Goal: Book appointment/travel/reservation

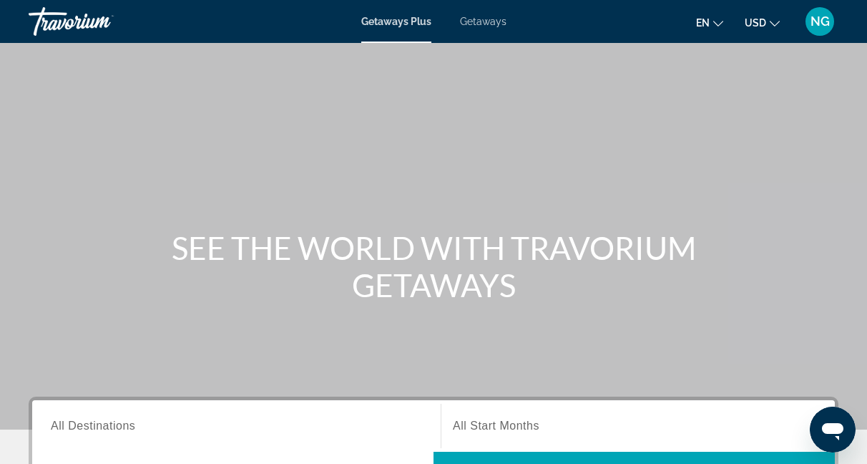
click at [113, 428] on span "All Destinations" at bounding box center [93, 425] width 84 height 12
click at [113, 428] on input "Destination All Destinations" at bounding box center [236, 426] width 371 height 17
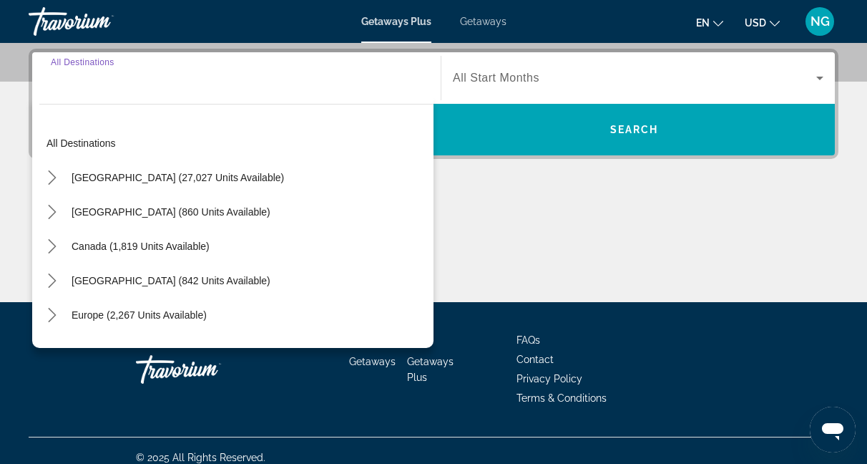
scroll to position [361, 0]
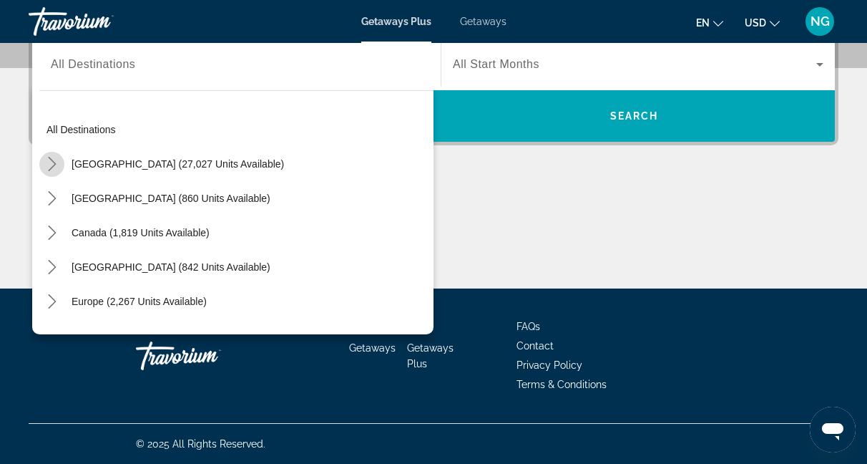
click at [52, 162] on icon "Toggle United States (27,027 units available) submenu" at bounding box center [52, 164] width 14 height 14
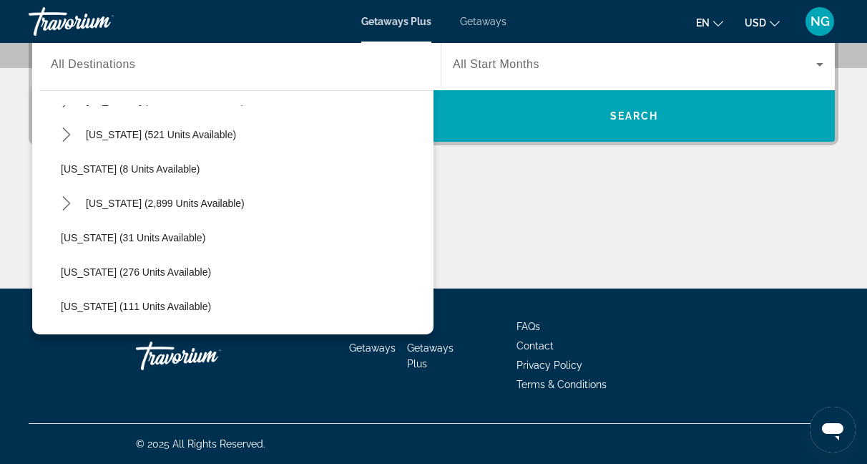
scroll to position [168, 0]
click at [67, 200] on icon "Toggle Florida (2,899 units available) submenu" at bounding box center [66, 202] width 14 height 14
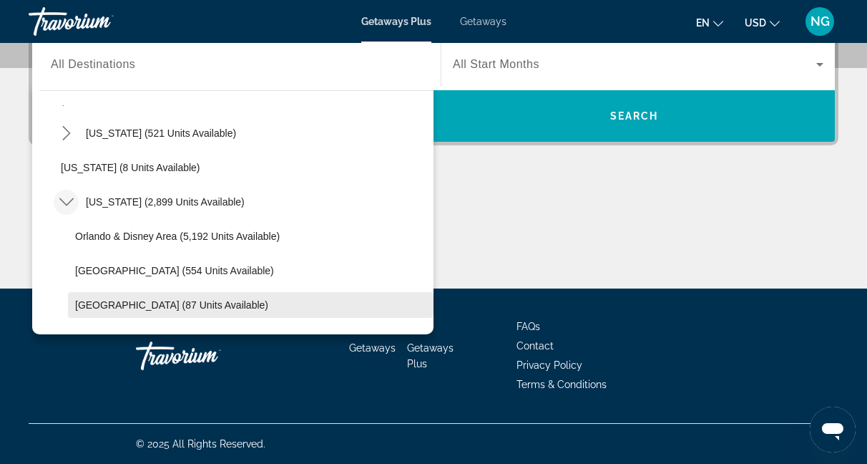
click at [157, 303] on span "[GEOGRAPHIC_DATA] (87 units available)" at bounding box center [171, 304] width 193 height 11
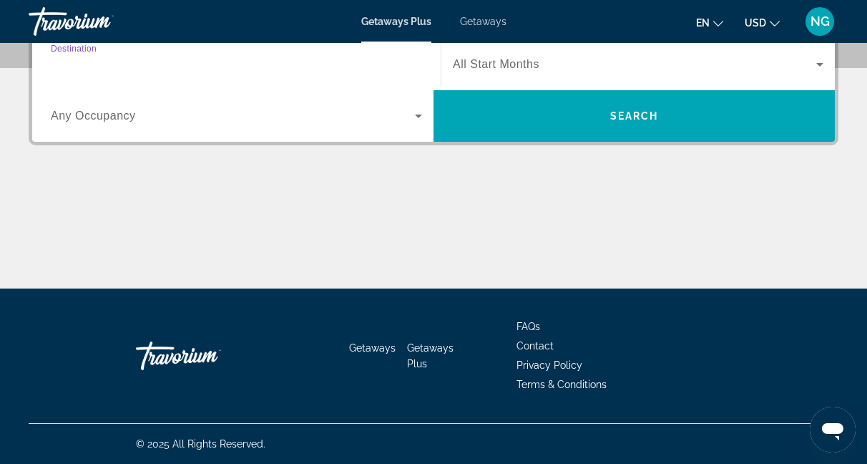
type input "**********"
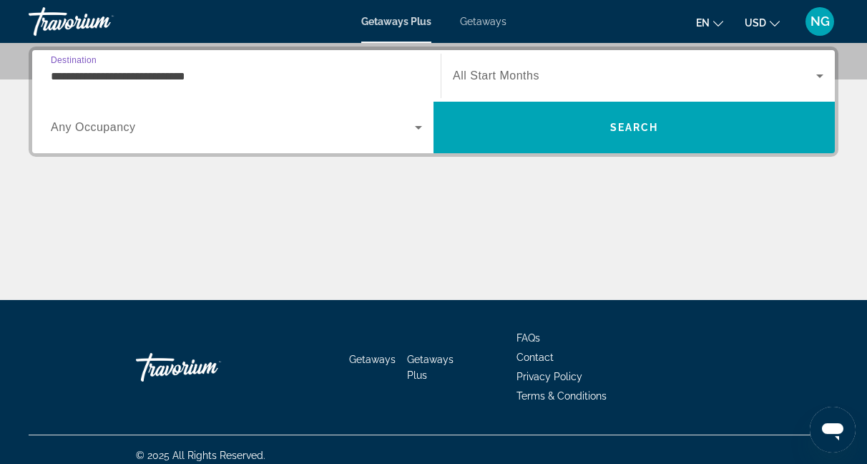
scroll to position [350, 0]
click at [419, 129] on icon "Search widget" at bounding box center [418, 127] width 17 height 17
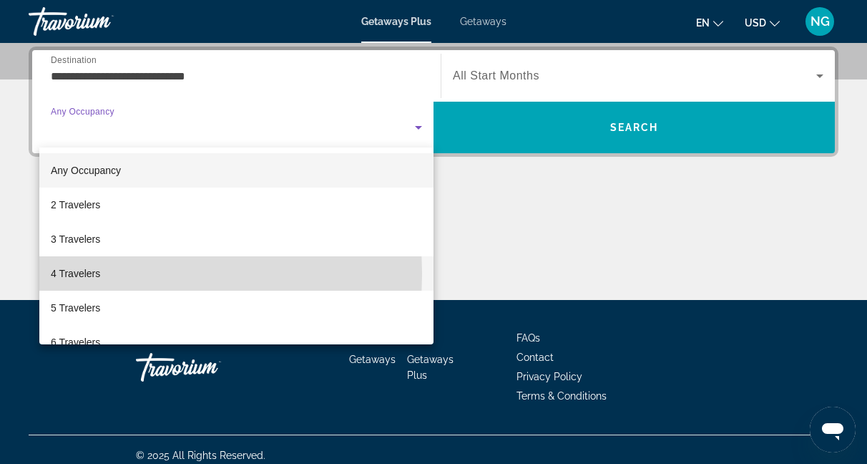
click at [111, 273] on mat-option "4 Travelers" at bounding box center [236, 273] width 394 height 34
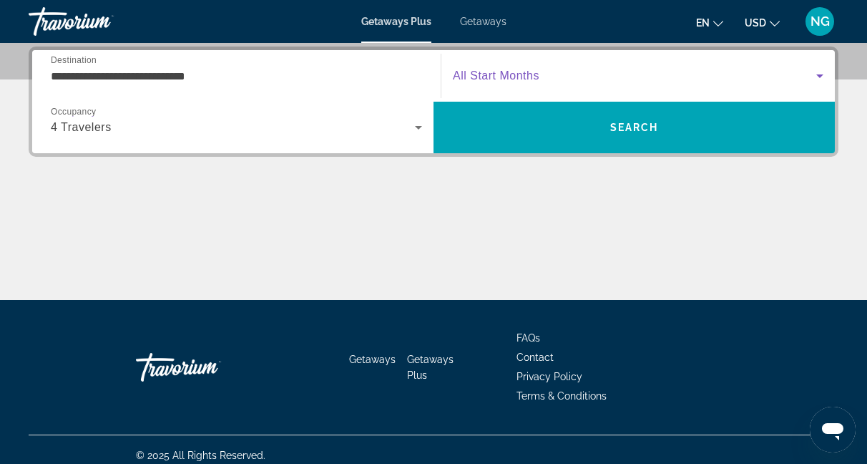
click at [818, 77] on icon "Search widget" at bounding box center [819, 75] width 17 height 17
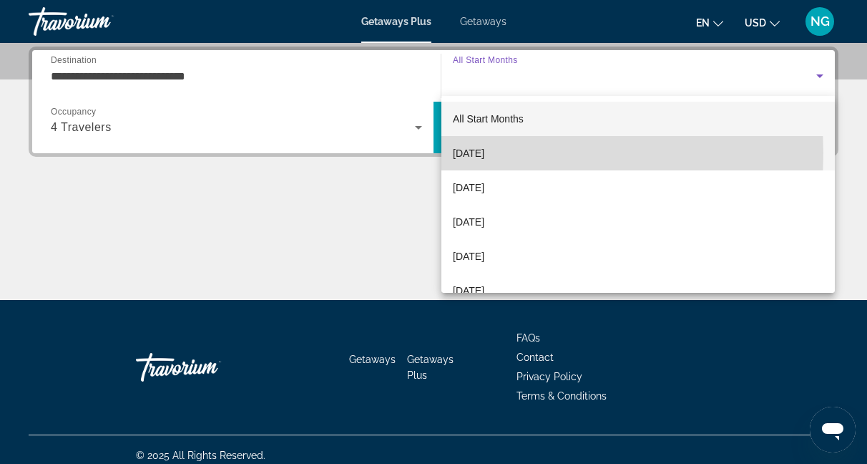
click at [484, 153] on span "[DATE]" at bounding box center [468, 153] width 31 height 17
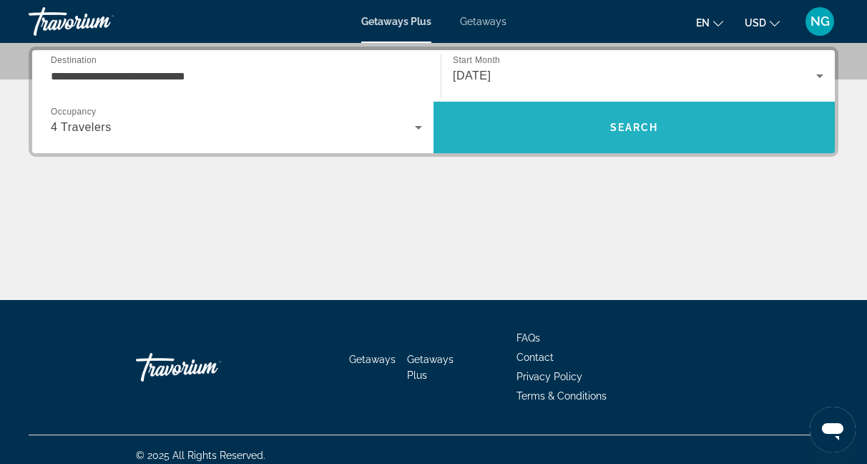
click at [630, 129] on span "Search" at bounding box center [634, 127] width 49 height 11
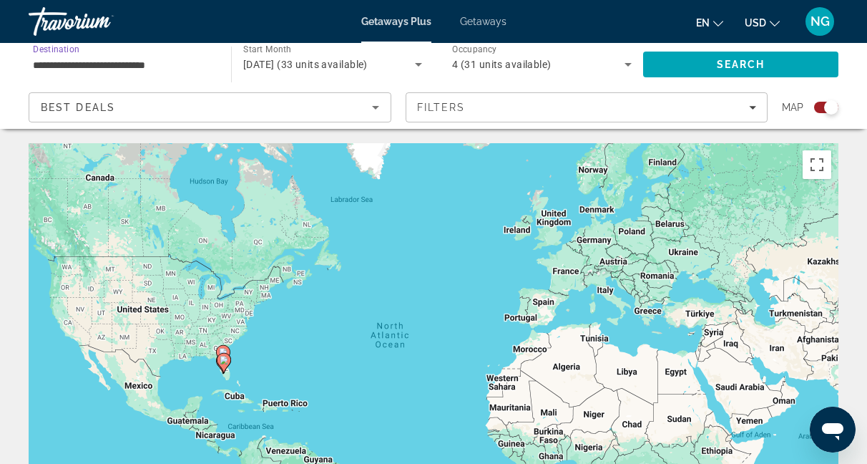
click at [87, 63] on input "**********" at bounding box center [123, 65] width 180 height 17
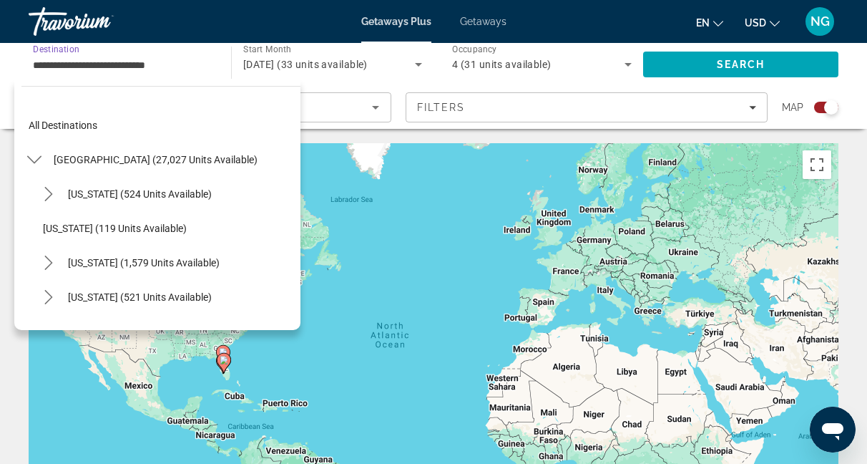
scroll to position [257, 0]
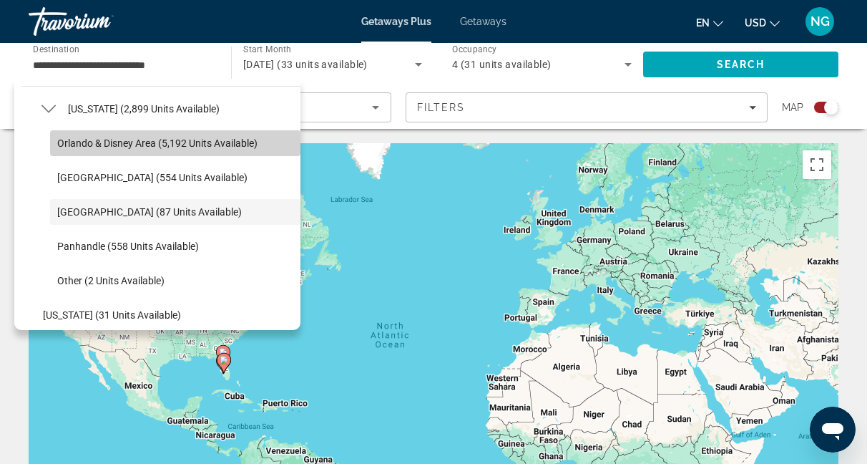
click at [178, 144] on span "Orlando & Disney Area (5,192 units available)" at bounding box center [157, 142] width 200 height 11
type input "**********"
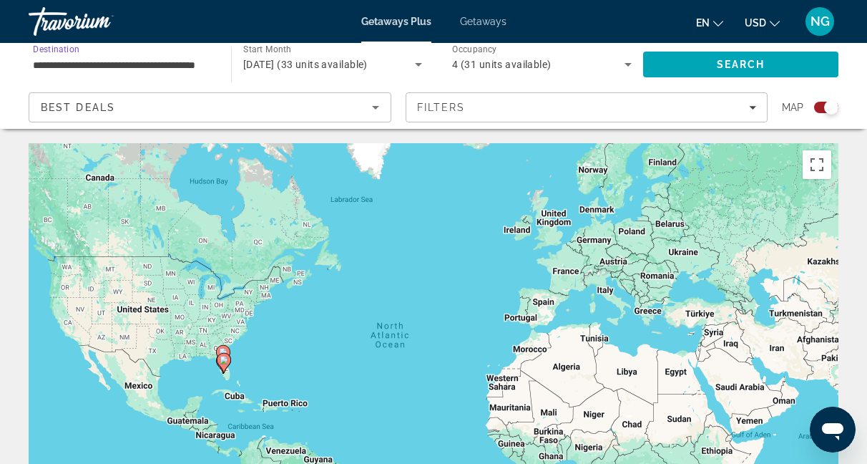
scroll to position [0, 34]
click at [750, 61] on span "Search" at bounding box center [741, 64] width 49 height 11
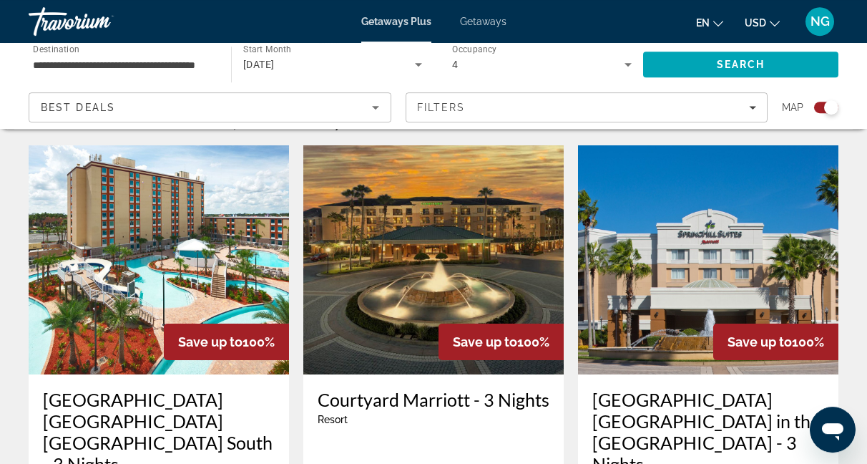
scroll to position [478, 0]
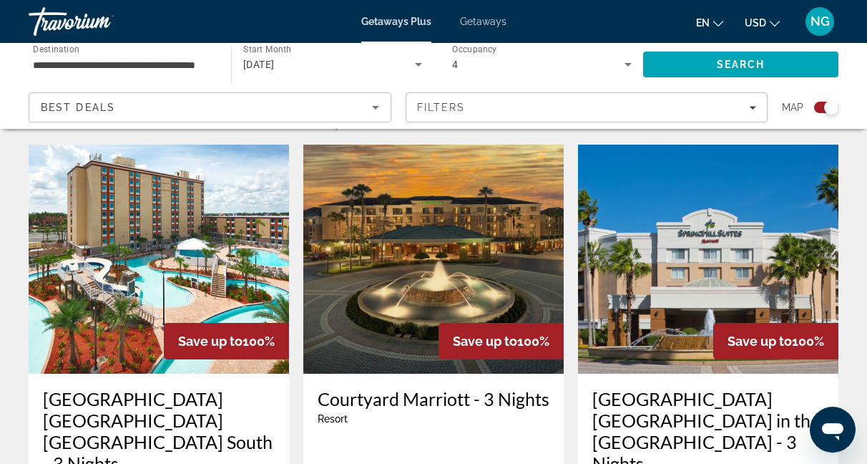
click at [433, 288] on img "Main content" at bounding box center [433, 259] width 260 height 229
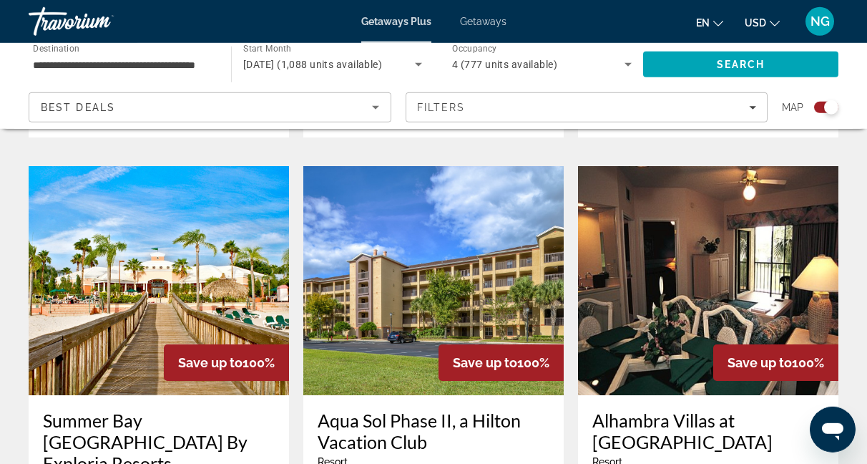
scroll to position [2123, 0]
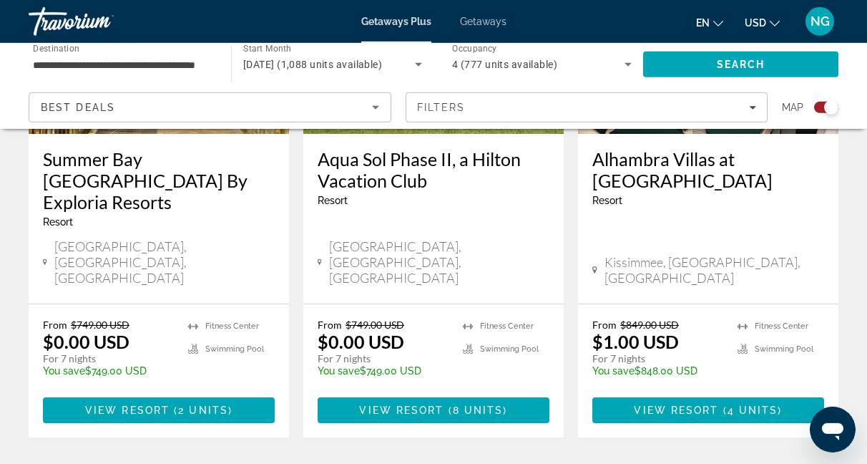
scroll to position [2387, 0]
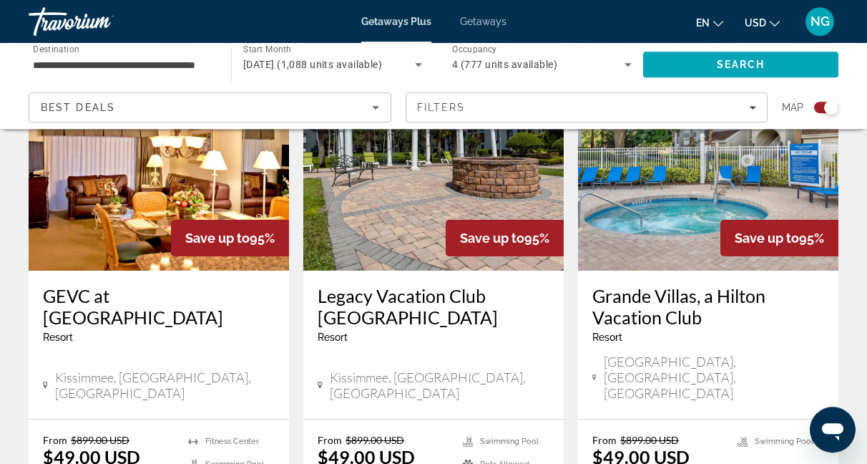
scroll to position [579, 0]
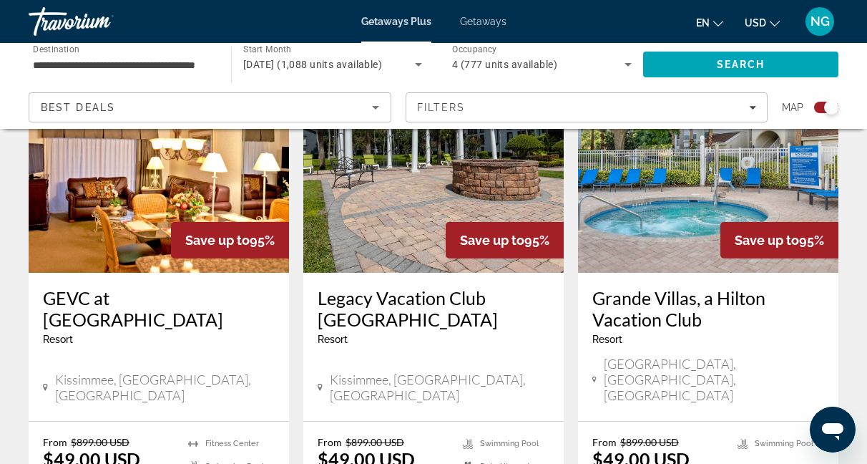
click at [695, 358] on span "[GEOGRAPHIC_DATA], [GEOGRAPHIC_DATA], [GEOGRAPHIC_DATA]" at bounding box center [714, 379] width 220 height 47
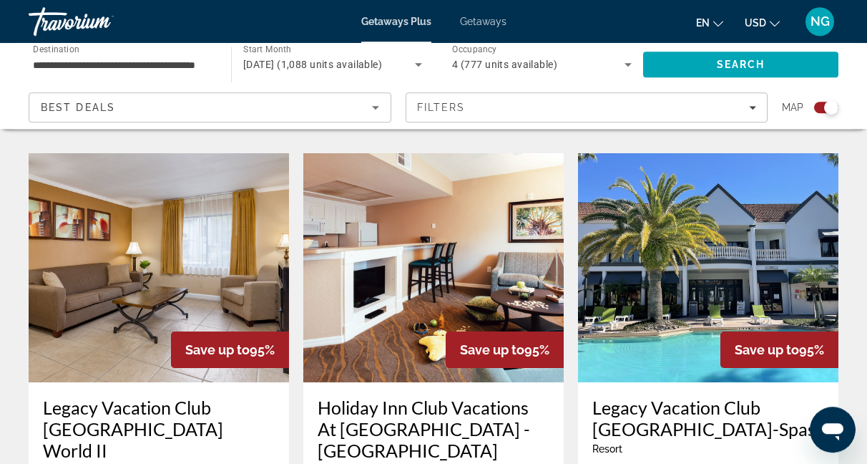
scroll to position [1539, 0]
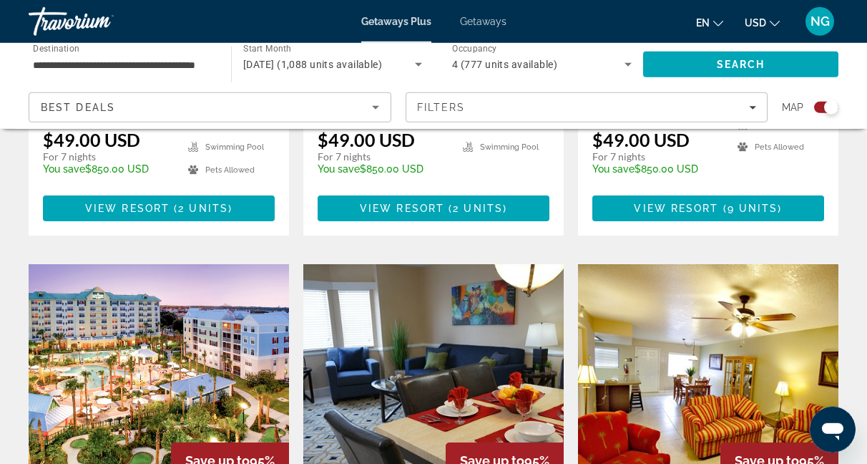
click at [695, 358] on img "Main content" at bounding box center [708, 378] width 260 height 229
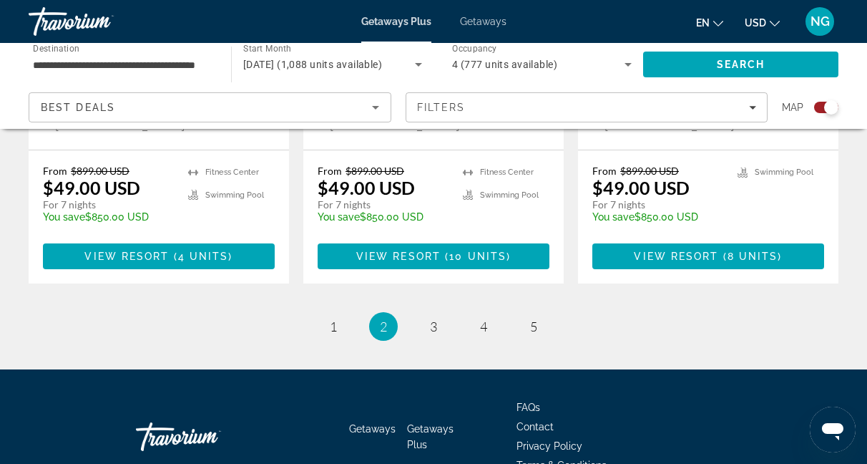
scroll to position [2444, 0]
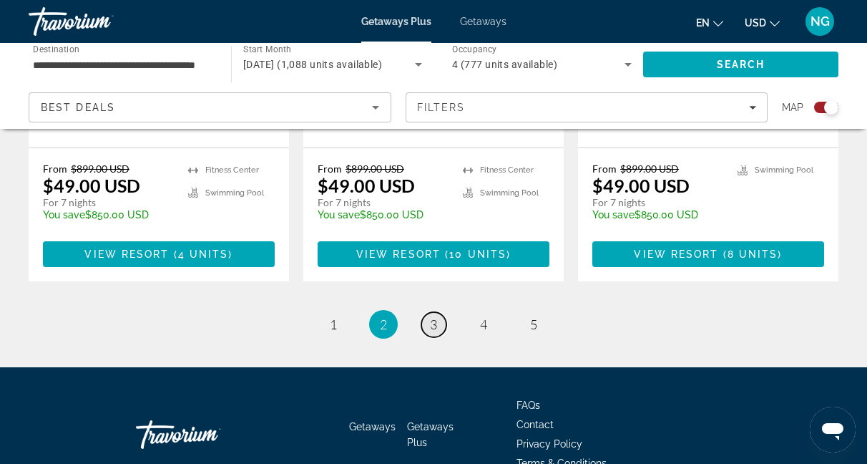
click at [434, 316] on span "3" at bounding box center [433, 324] width 7 height 16
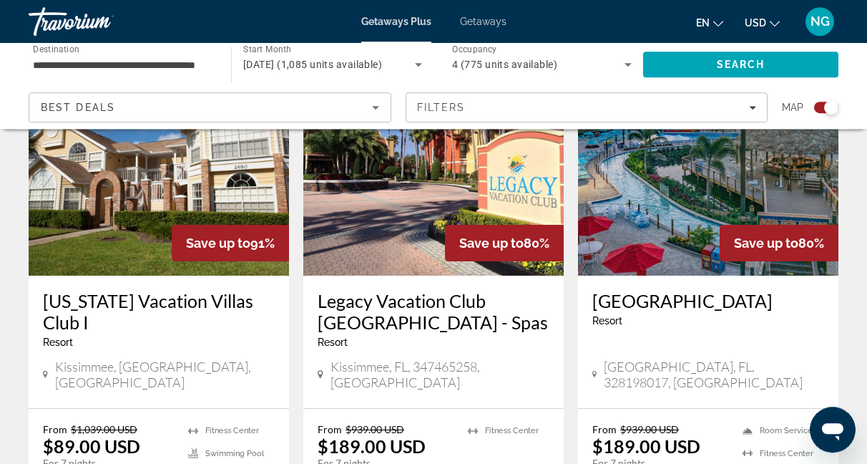
scroll to position [1120, 0]
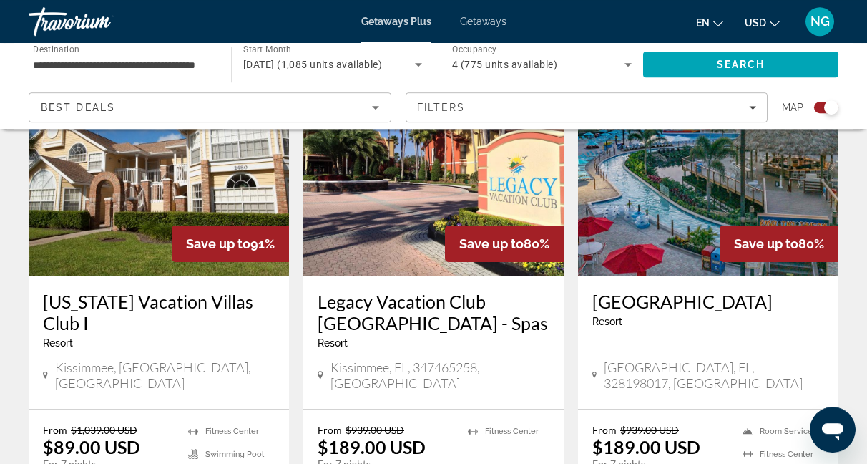
click at [730, 180] on img "Main content" at bounding box center [708, 161] width 260 height 229
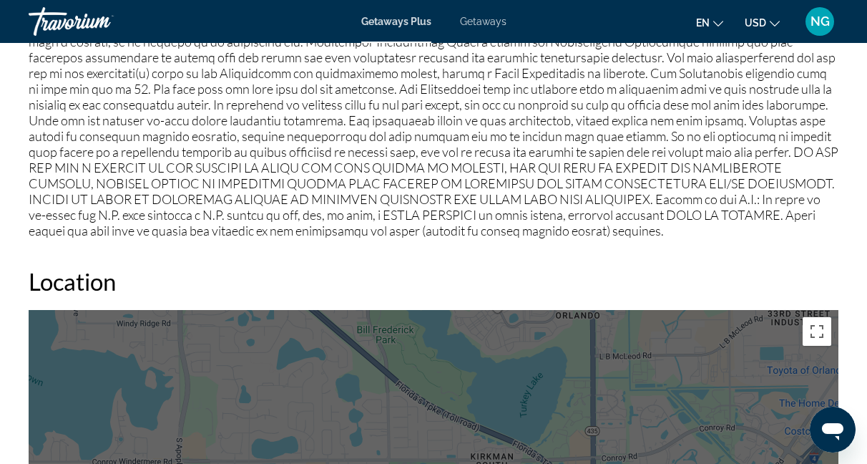
scroll to position [1932, 0]
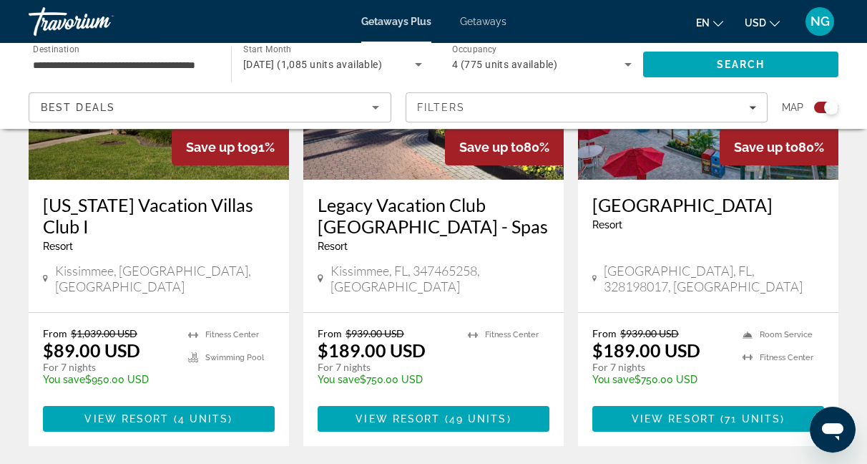
scroll to position [1216, 0]
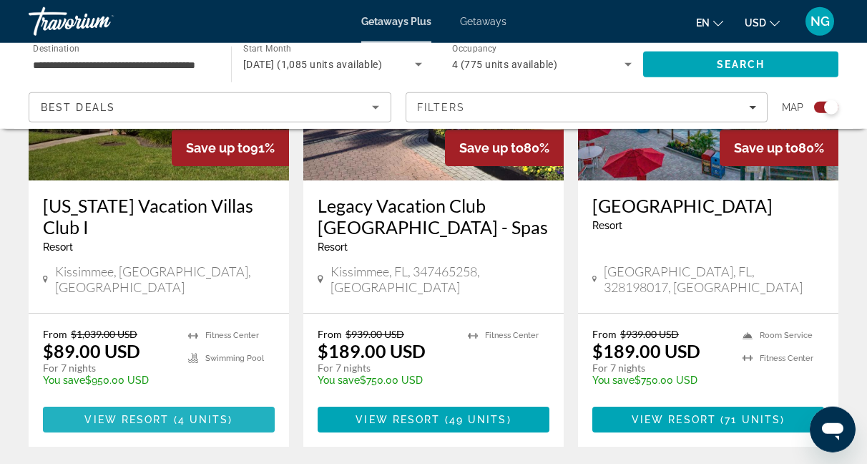
click at [134, 413] on span "View Resort" at bounding box center [126, 418] width 84 height 11
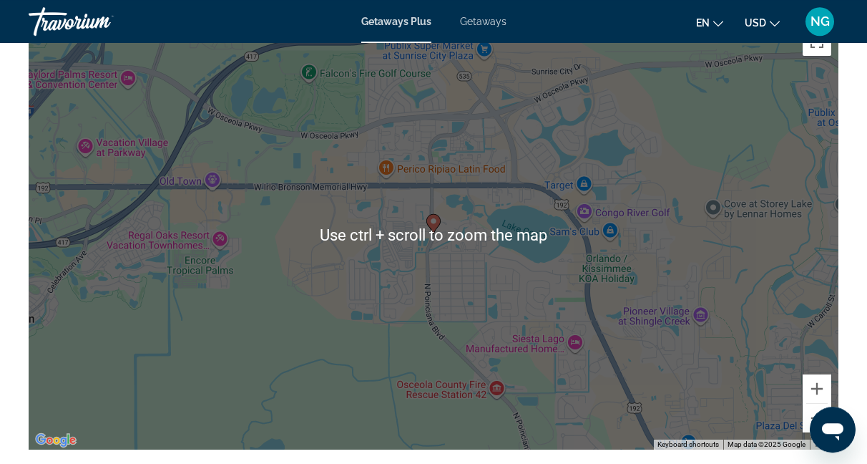
scroll to position [2660, 0]
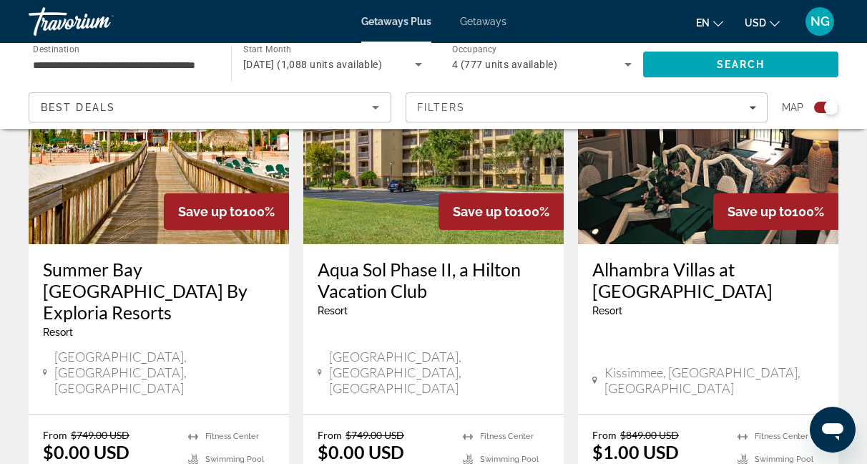
scroll to position [2274, 0]
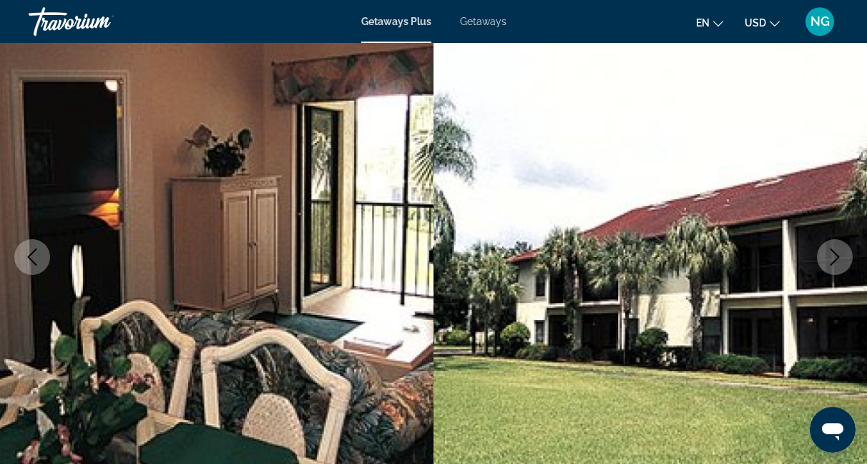
scroll to position [169, 0]
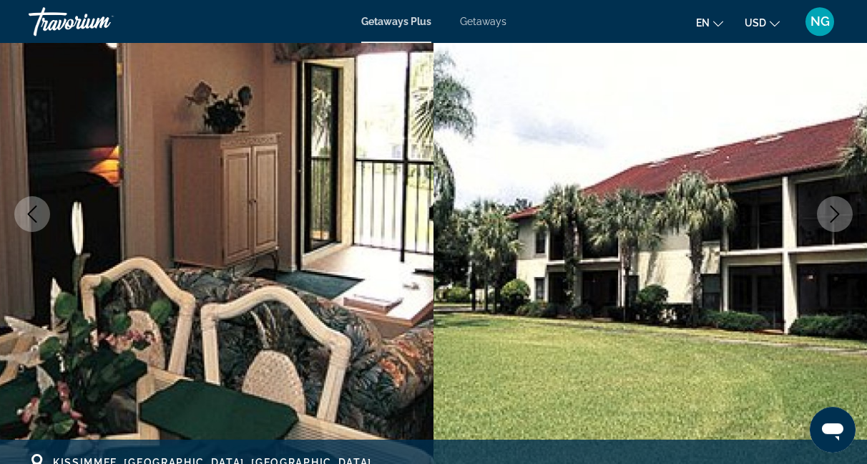
click at [833, 215] on icon "Next image" at bounding box center [834, 213] width 17 height 17
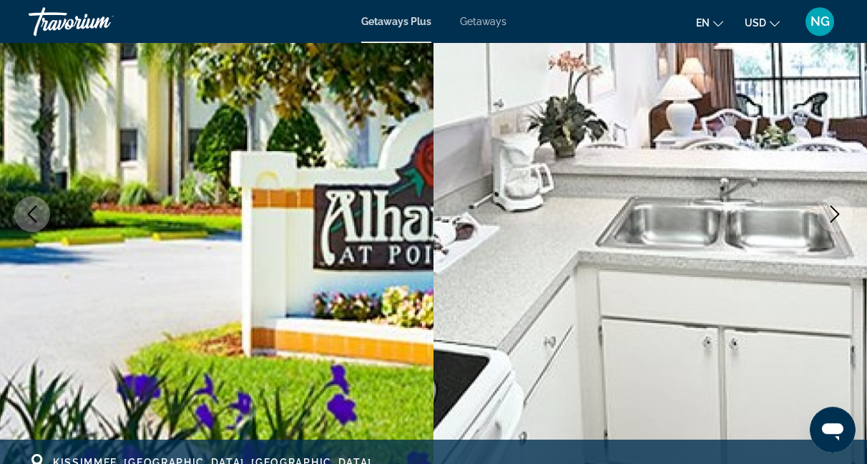
click at [833, 215] on icon "Next image" at bounding box center [834, 213] width 17 height 17
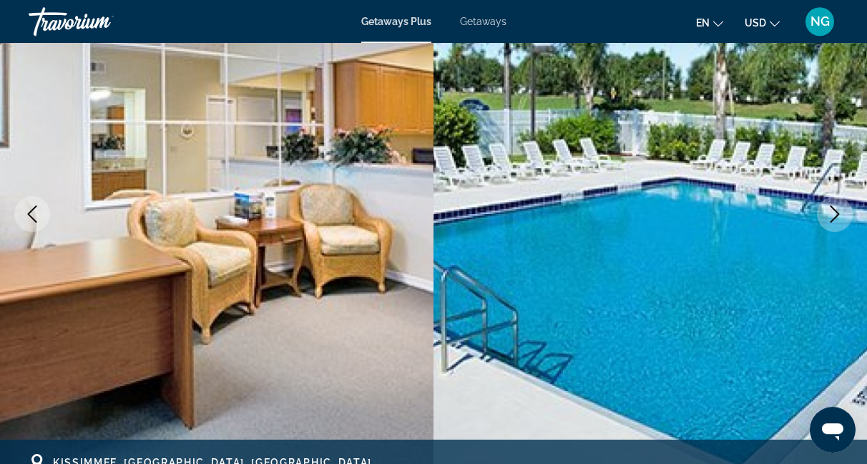
click at [833, 215] on icon "Next image" at bounding box center [834, 213] width 17 height 17
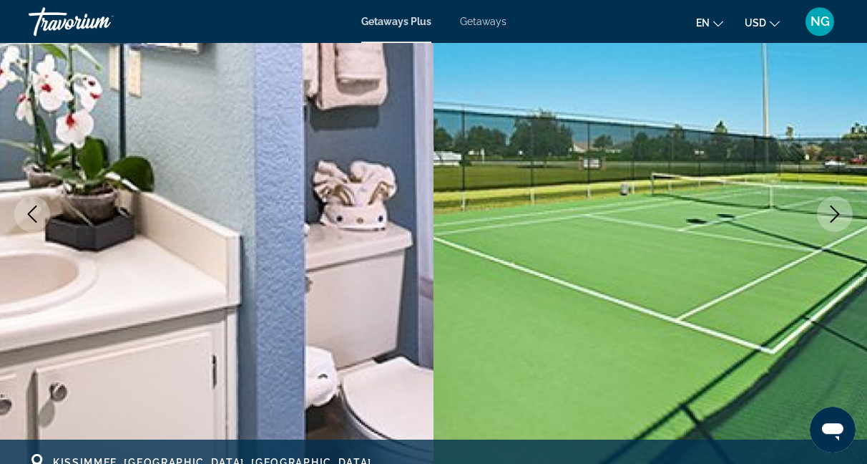
click at [833, 215] on icon "Next image" at bounding box center [834, 213] width 17 height 17
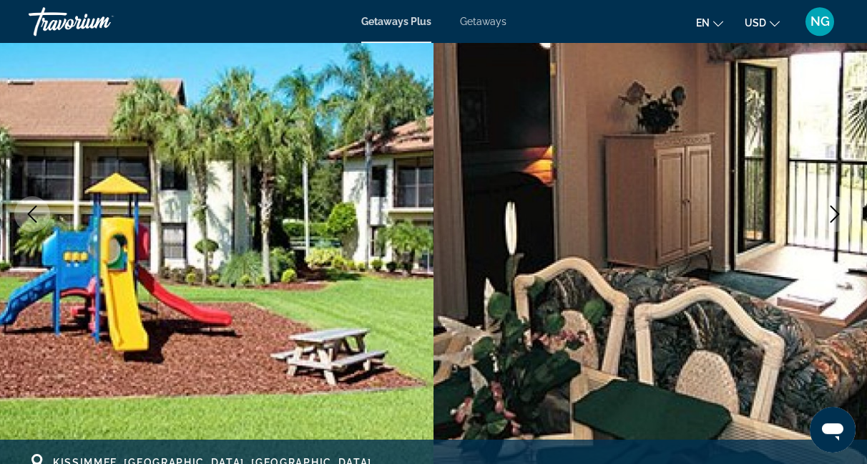
click at [833, 215] on icon "Next image" at bounding box center [834, 213] width 17 height 17
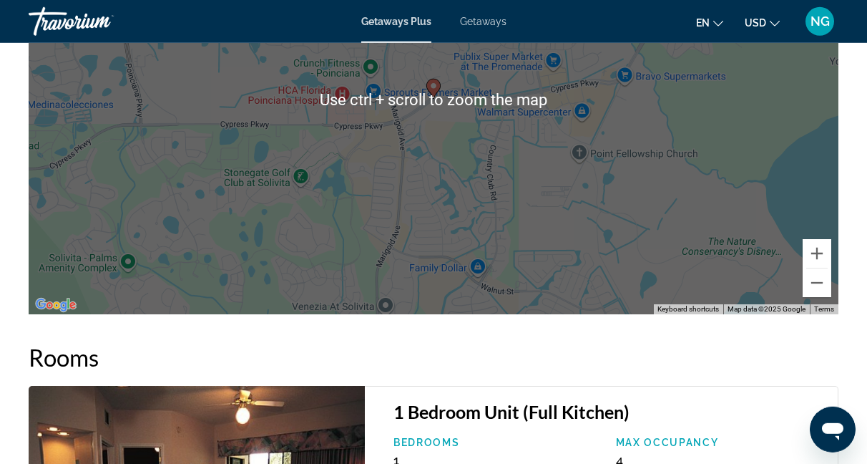
scroll to position [2570, 0]
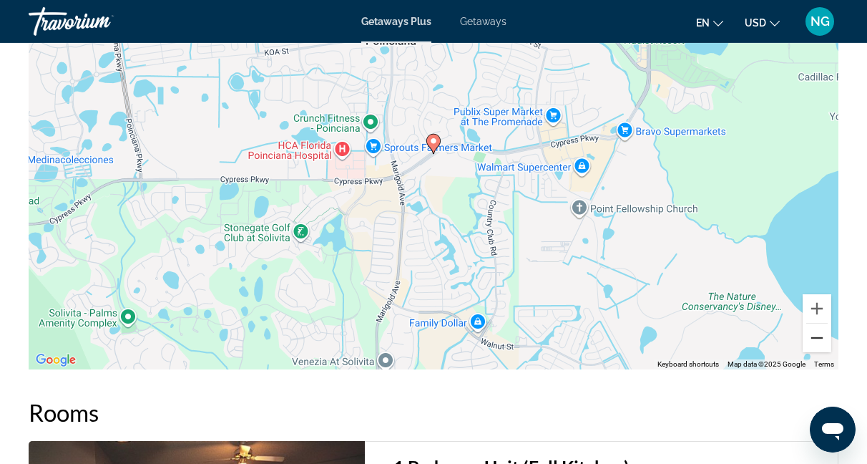
click at [814, 326] on button "Zoom out" at bounding box center [817, 337] width 29 height 29
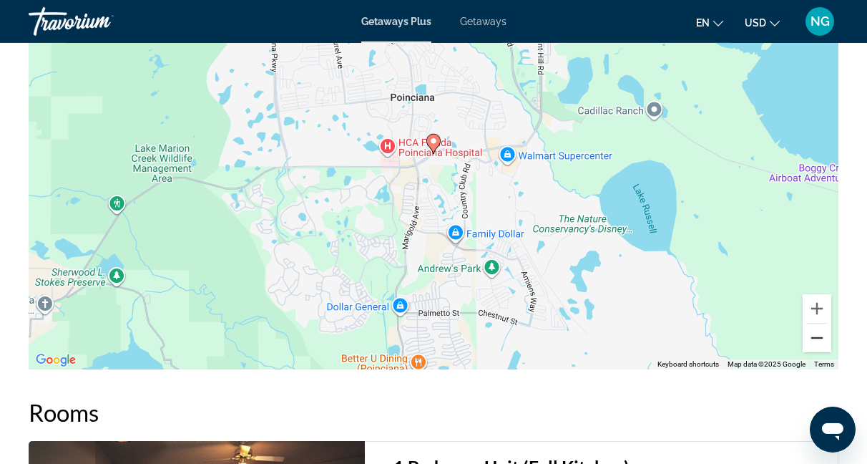
click at [814, 326] on button "Zoom out" at bounding box center [817, 337] width 29 height 29
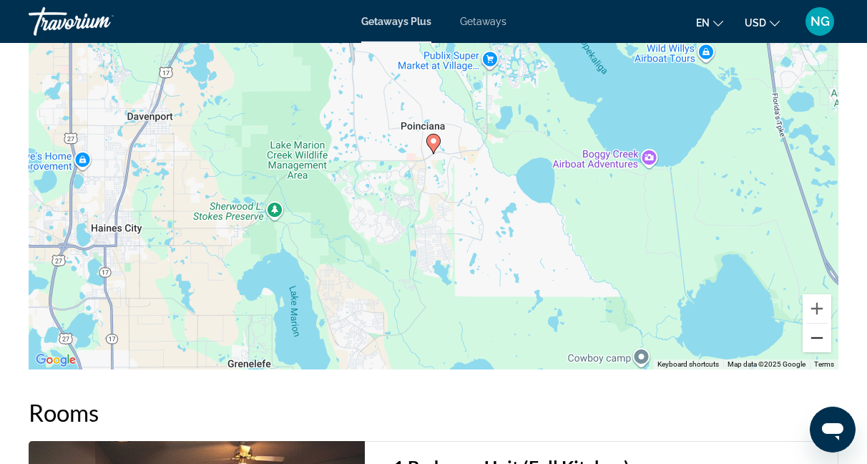
click at [814, 326] on button "Zoom out" at bounding box center [817, 337] width 29 height 29
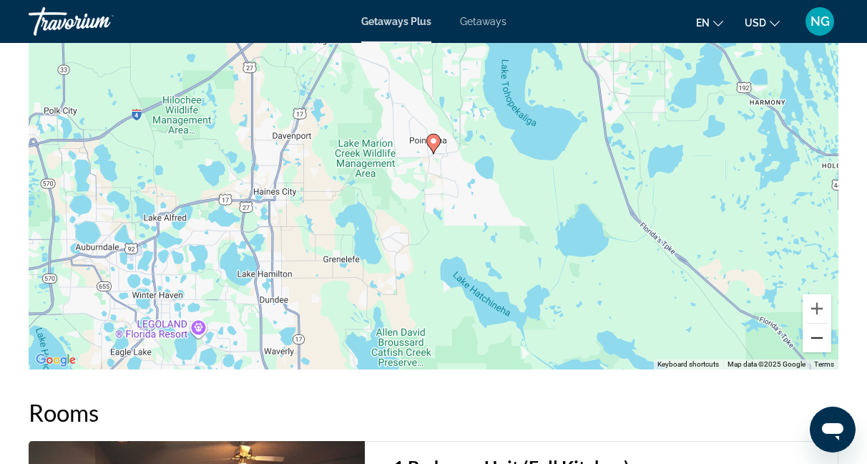
click at [814, 326] on button "Zoom out" at bounding box center [817, 337] width 29 height 29
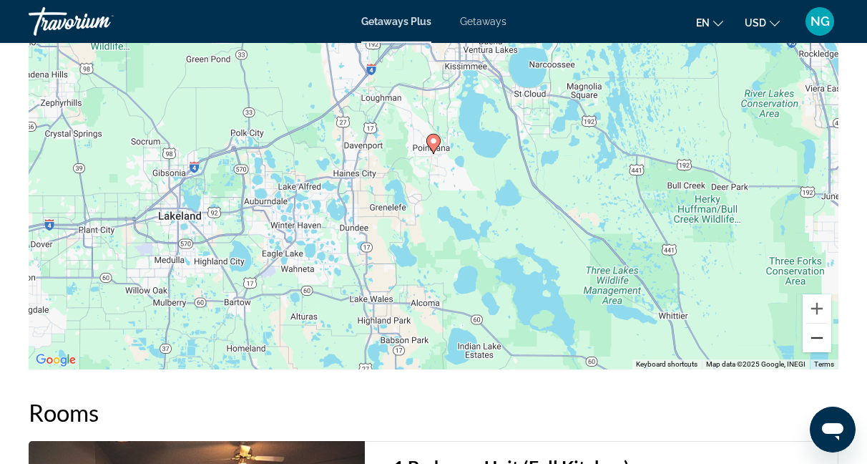
click at [814, 326] on button "Zoom out" at bounding box center [817, 337] width 29 height 29
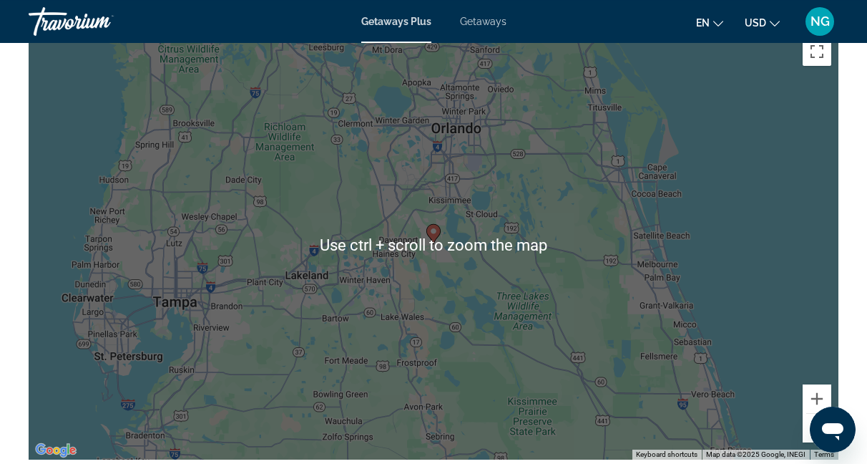
scroll to position [2484, 0]
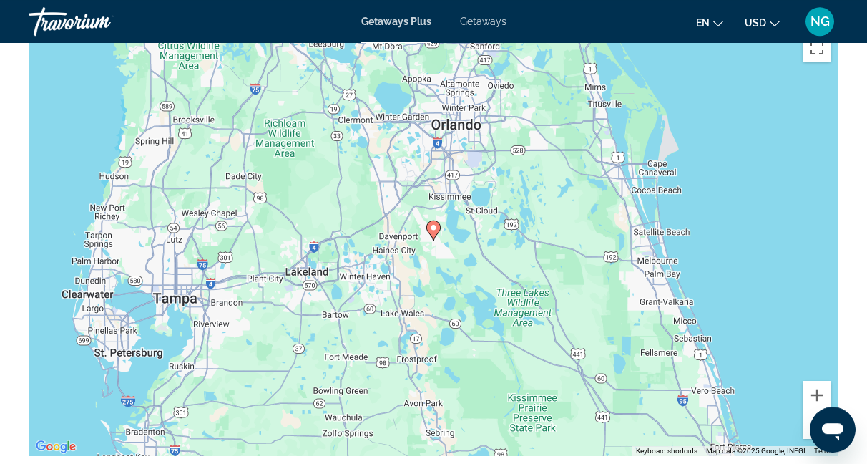
click at [807, 415] on button "Zoom out" at bounding box center [817, 424] width 29 height 29
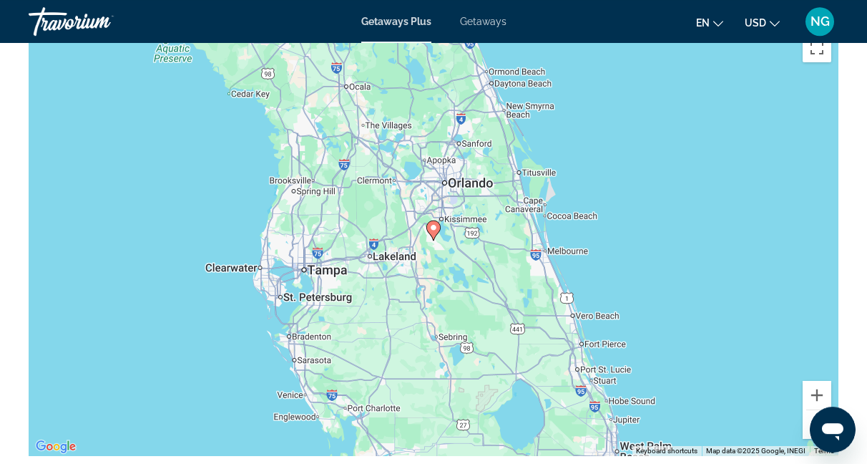
click at [807, 415] on button "Zoom out" at bounding box center [817, 424] width 29 height 29
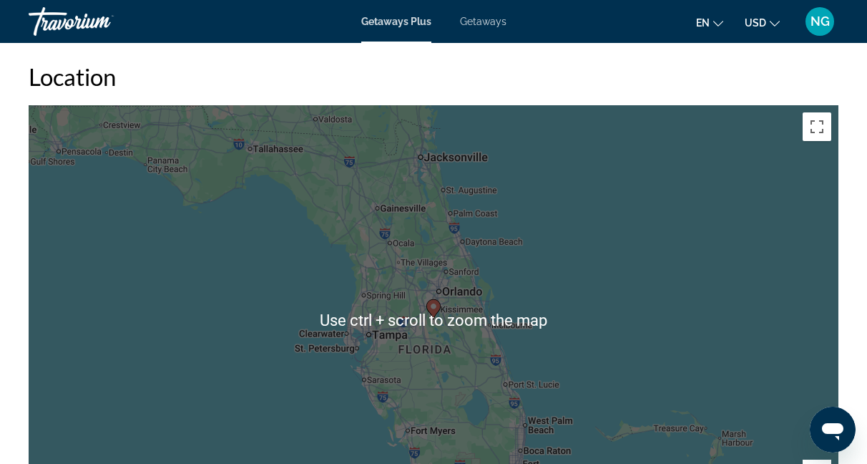
scroll to position [2406, 0]
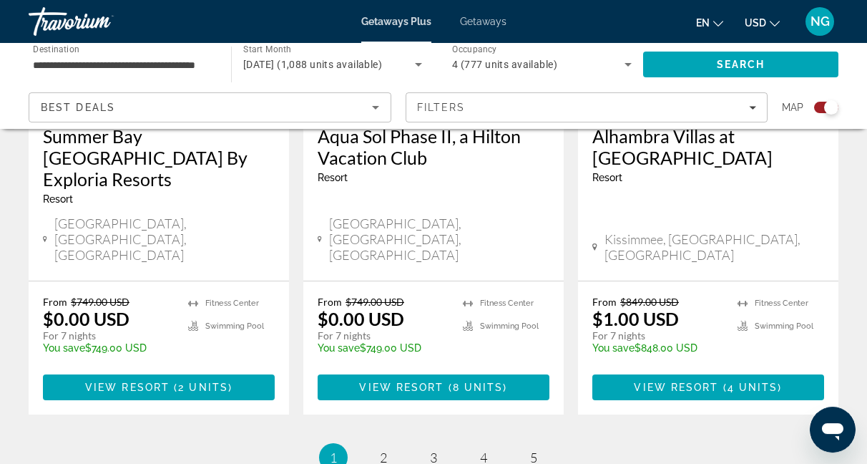
scroll to position [2407, 0]
click at [481, 449] on span "4" at bounding box center [483, 457] width 7 height 16
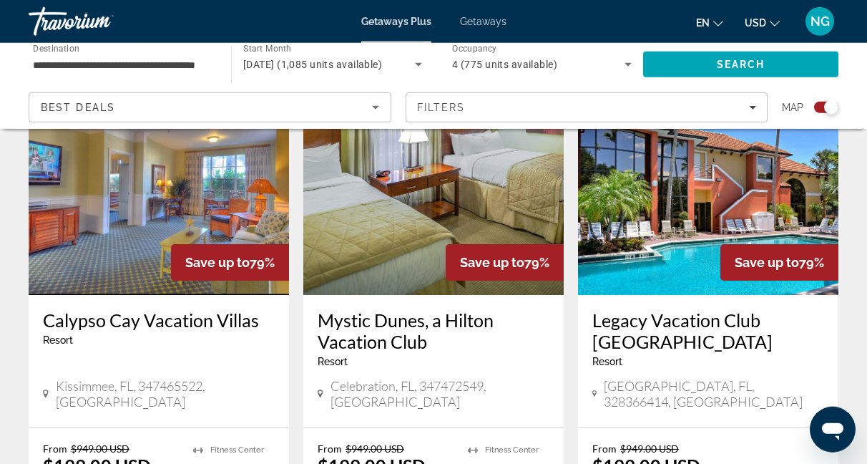
scroll to position [555, 0]
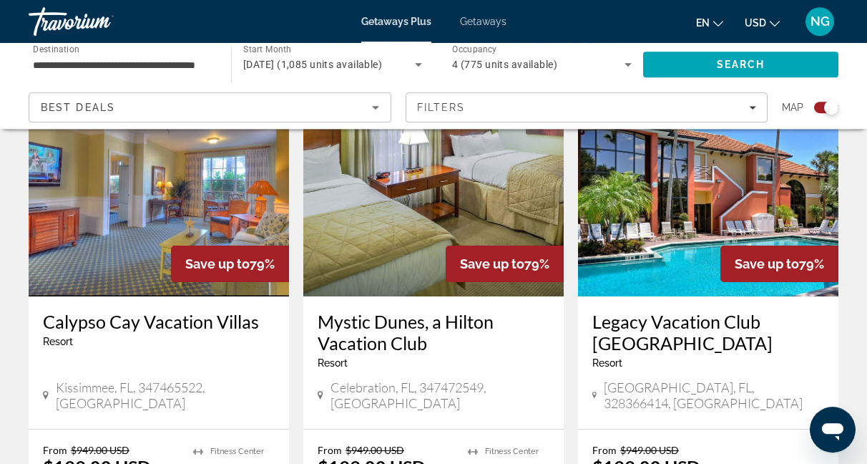
click at [713, 444] on p "From $949.00 USD" at bounding box center [700, 450] width 217 height 12
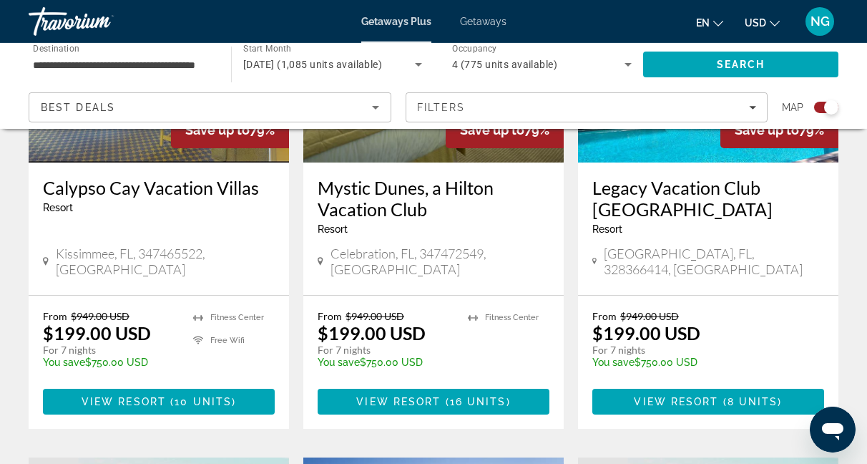
scroll to position [692, 0]
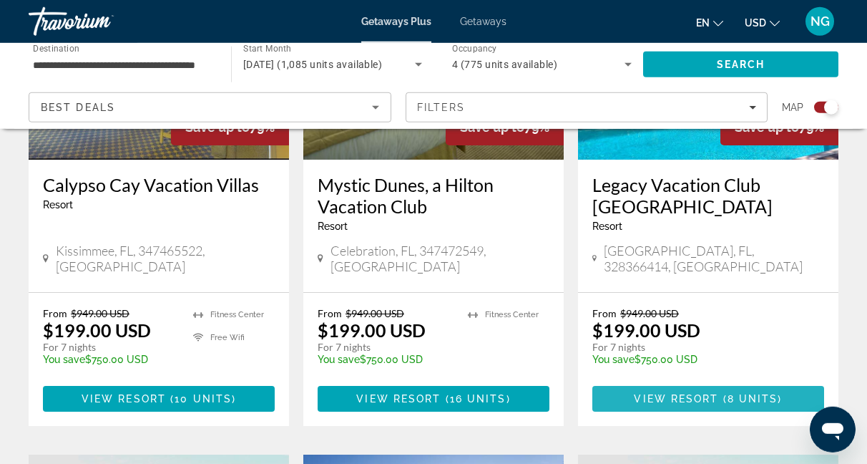
click at [717, 393] on span "View Resort" at bounding box center [676, 398] width 84 height 11
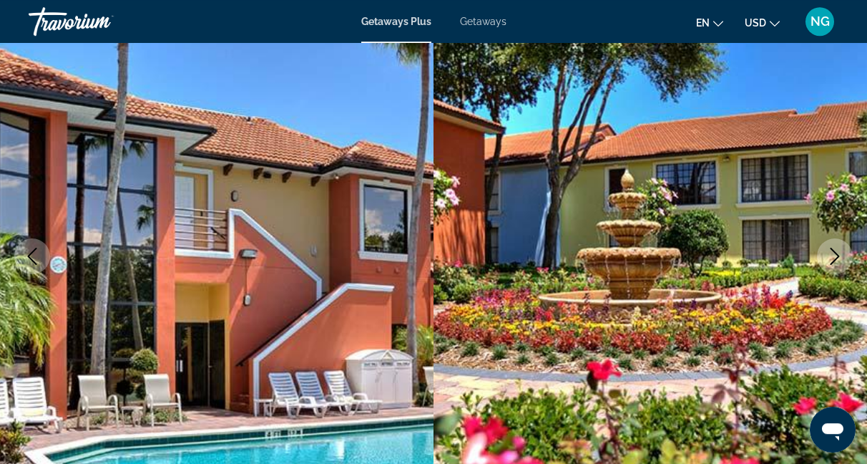
scroll to position [126, 0]
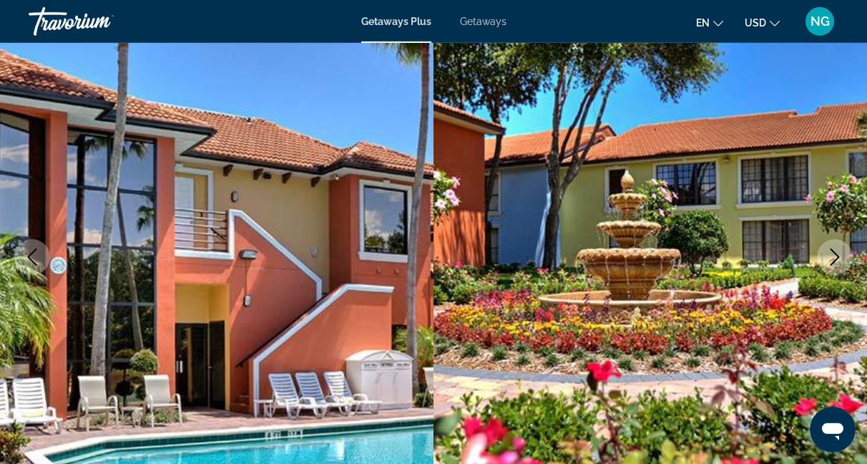
click at [836, 251] on icon "Next image" at bounding box center [834, 256] width 17 height 17
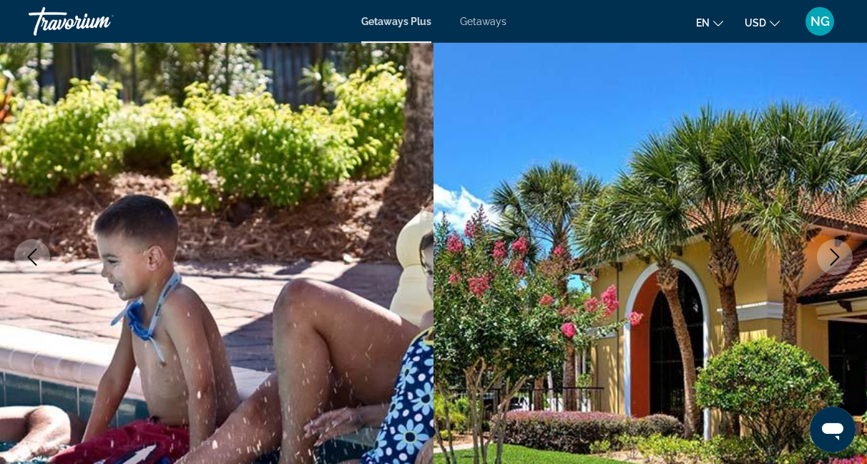
click at [836, 251] on icon "Next image" at bounding box center [834, 256] width 17 height 17
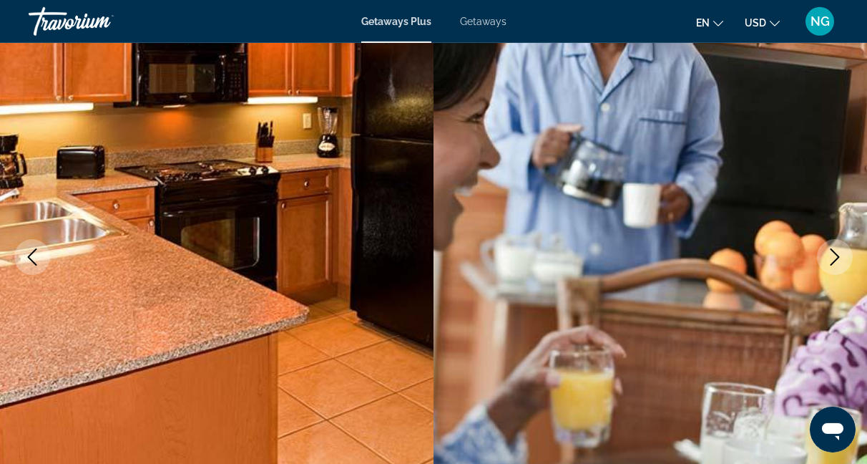
click at [836, 251] on icon "Next image" at bounding box center [834, 256] width 17 height 17
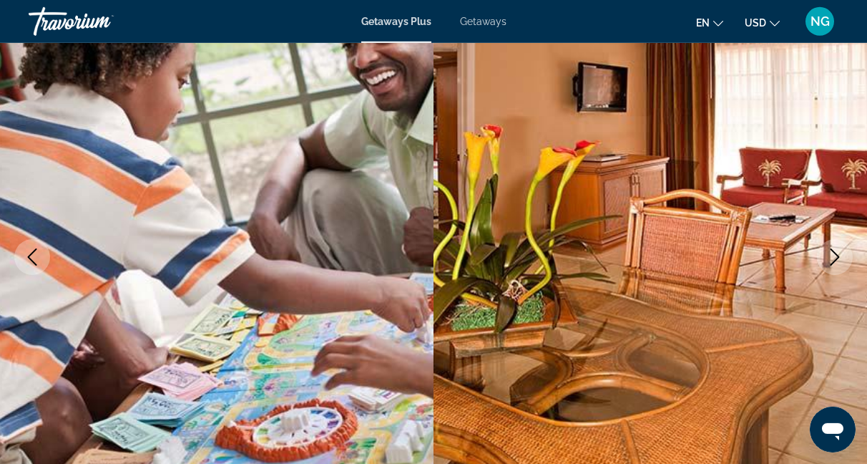
click at [836, 251] on icon "Next image" at bounding box center [834, 256] width 17 height 17
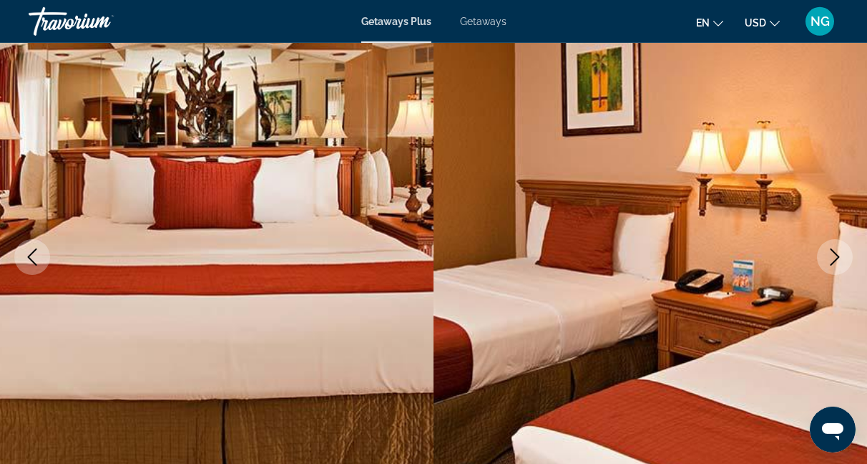
click at [836, 251] on icon "Next image" at bounding box center [834, 256] width 17 height 17
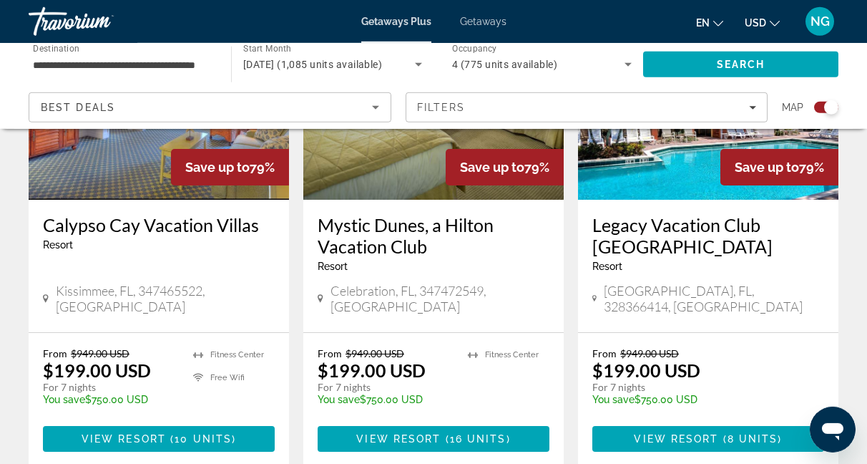
scroll to position [652, 0]
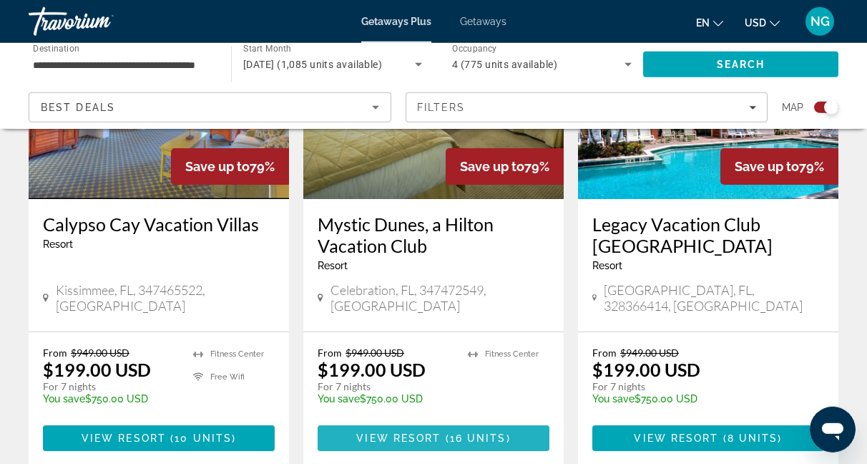
click at [425, 432] on span "View Resort" at bounding box center [398, 437] width 84 height 11
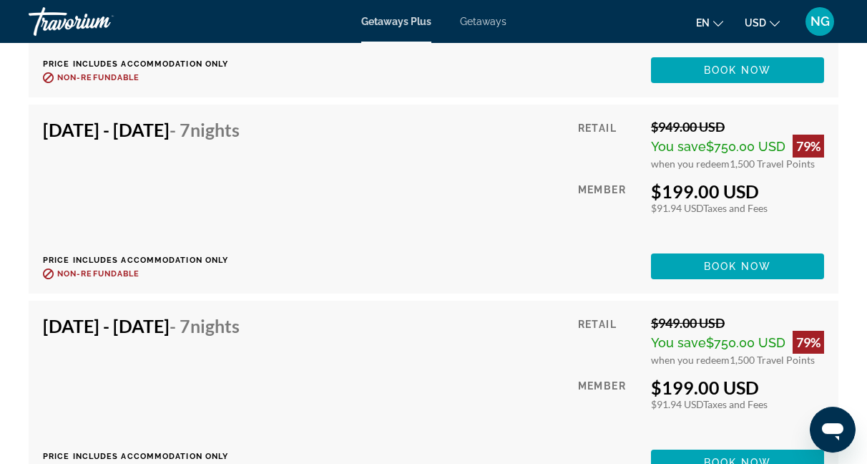
scroll to position [4520, 0]
